Goal: Task Accomplishment & Management: Use online tool/utility

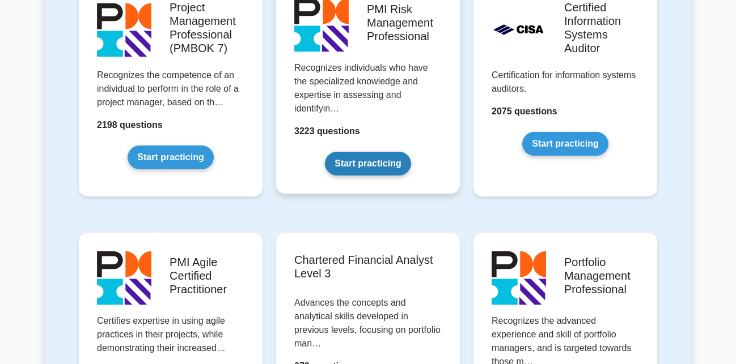
scroll to position [1041, 0]
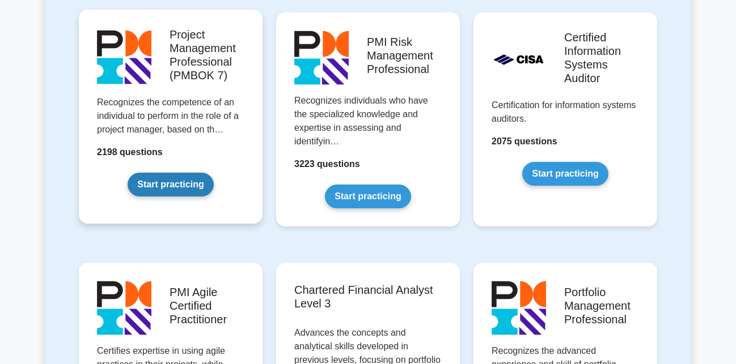
click at [191, 185] on link "Start practicing" at bounding box center [171, 185] width 86 height 24
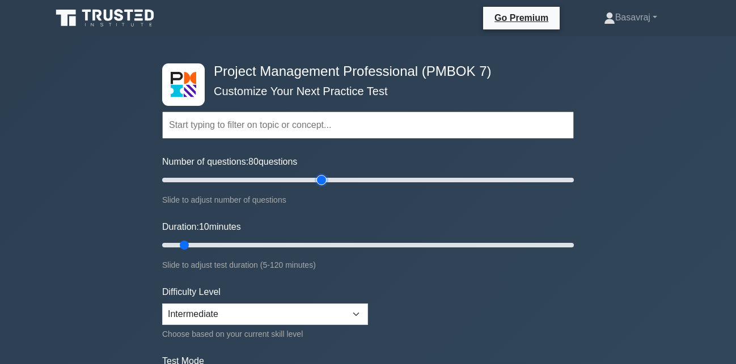
click at [321, 180] on input "Number of questions: 80 questions" at bounding box center [368, 180] width 412 height 14
click at [559, 180] on input "Number of questions: 195 questions" at bounding box center [368, 180] width 412 height 14
click at [571, 180] on input "Number of questions: 195 questions" at bounding box center [368, 180] width 412 height 14
click at [560, 180] on input "Number of questions: 195 questions" at bounding box center [368, 180] width 412 height 14
type input "185"
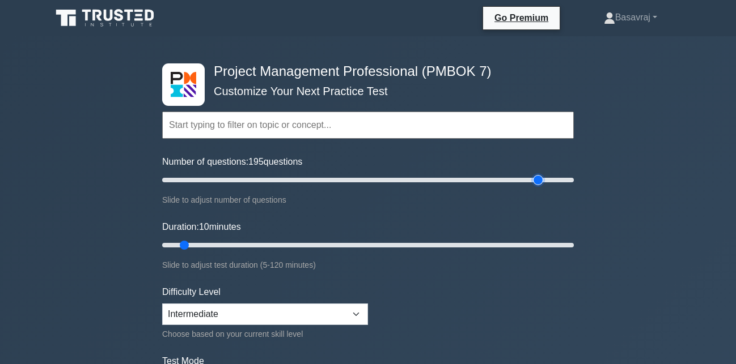
click at [540, 180] on input "Number of questions: 195 questions" at bounding box center [368, 180] width 412 height 14
click at [542, 245] on input "Duration: 110 minutes" at bounding box center [368, 246] width 412 height 14
drag, startPoint x: 533, startPoint y: 245, endPoint x: 576, endPoint y: 245, distance: 43.1
click at [574, 245] on input "Duration: 120 minutes" at bounding box center [368, 246] width 412 height 14
drag, startPoint x: 569, startPoint y: 244, endPoint x: 193, endPoint y: 243, distance: 376.4
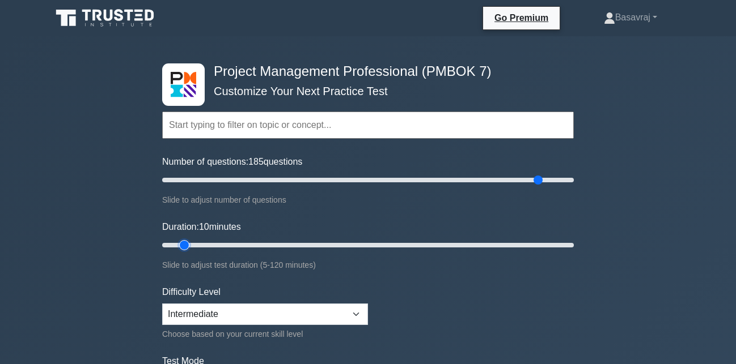
type input "10"
click at [193, 243] on input "Duration: 10 minutes" at bounding box center [368, 246] width 412 height 14
drag, startPoint x: 535, startPoint y: 179, endPoint x: 189, endPoint y: 192, distance: 346.6
click at [189, 187] on input "Number of questions: 15 questions" at bounding box center [368, 180] width 412 height 14
type input "15"
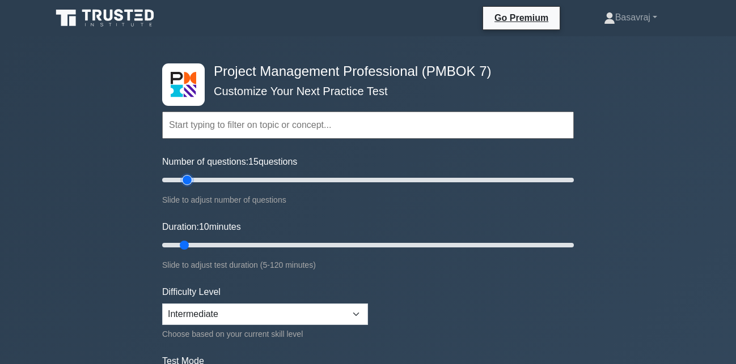
click at [192, 183] on input "Number of questions: 15 questions" at bounding box center [368, 180] width 412 height 14
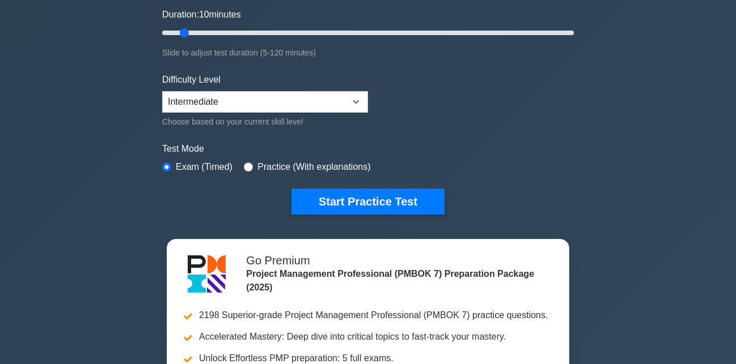
scroll to position [173, 0]
